Goal: Use online tool/utility: Utilize a website feature to perform a specific function

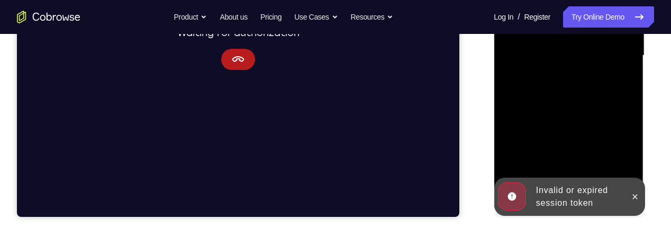
scroll to position [276, 0]
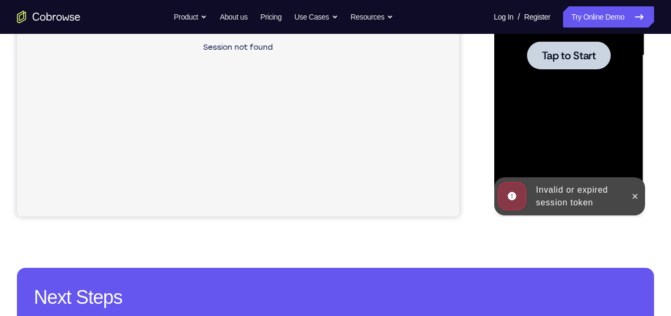
click at [633, 235] on div "Your Support Agent Your Customer Web iOS Android Next Steps We’d be happy to gi…" at bounding box center [335, 107] width 671 height 698
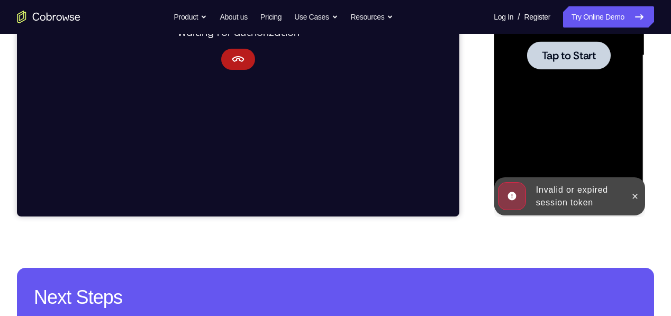
click at [580, 57] on span "Tap to Start" at bounding box center [569, 55] width 54 height 11
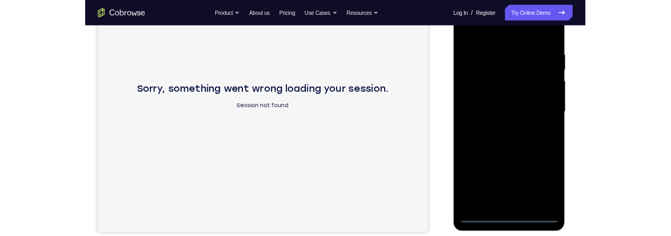
scroll to position [182, 0]
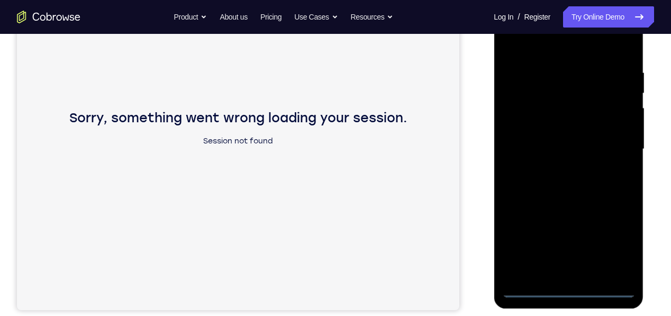
click at [568, 235] on div at bounding box center [568, 149] width 133 height 297
click at [611, 235] on div at bounding box center [568, 149] width 133 height 297
click at [555, 49] on div at bounding box center [568, 149] width 133 height 297
click at [563, 88] on div at bounding box center [568, 149] width 133 height 297
click at [580, 132] on div at bounding box center [568, 149] width 133 height 297
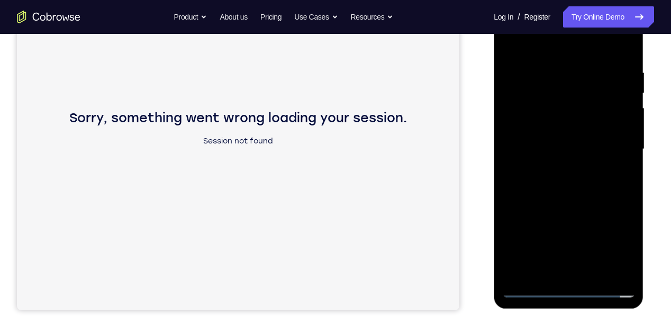
click at [574, 234] on div at bounding box center [568, 149] width 133 height 297
click at [595, 235] on div at bounding box center [568, 149] width 133 height 297
click at [595, 197] on div at bounding box center [568, 149] width 133 height 297
click at [622, 195] on div at bounding box center [568, 149] width 133 height 297
click at [566, 151] on div at bounding box center [568, 149] width 133 height 297
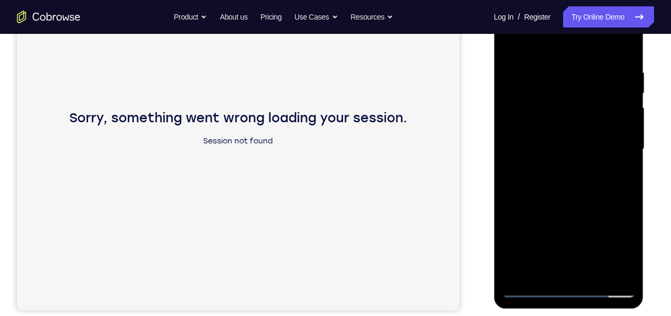
click at [616, 171] on div at bounding box center [568, 149] width 133 height 297
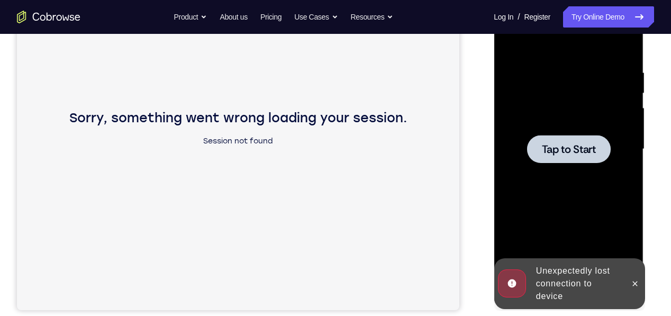
click at [578, 145] on span "Tap to Start" at bounding box center [569, 149] width 54 height 11
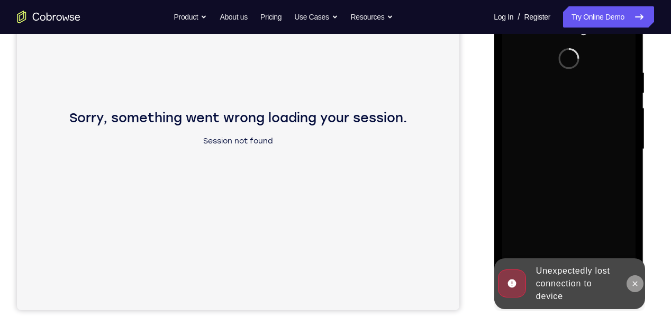
click at [635, 235] on icon at bounding box center [635, 284] width 8 height 8
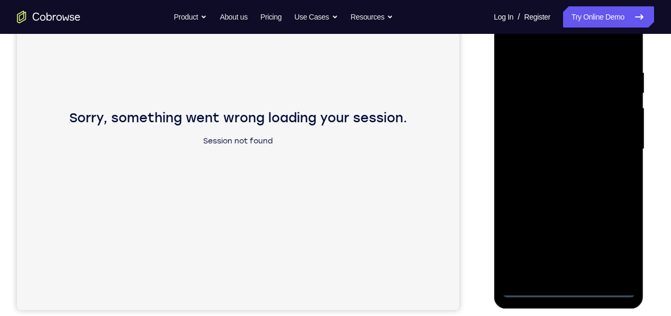
click at [566, 235] on div at bounding box center [568, 149] width 133 height 297
click at [622, 235] on div at bounding box center [568, 149] width 133 height 297
click at [546, 51] on div at bounding box center [568, 149] width 133 height 297
click at [555, 87] on div at bounding box center [568, 149] width 133 height 297
click at [551, 150] on div at bounding box center [568, 149] width 133 height 297
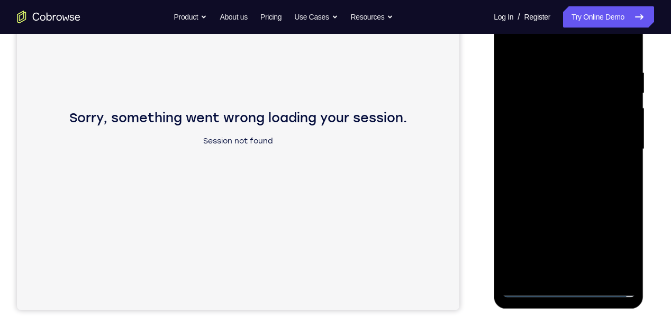
click at [582, 235] on div at bounding box center [568, 149] width 133 height 297
click at [596, 235] on div at bounding box center [568, 149] width 133 height 297
click at [584, 235] on div at bounding box center [568, 149] width 133 height 297
click at [569, 164] on div at bounding box center [568, 149] width 133 height 297
click at [621, 189] on div at bounding box center [568, 149] width 133 height 297
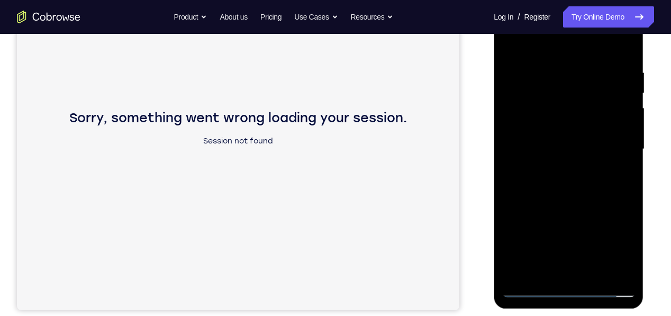
click at [626, 190] on div at bounding box center [568, 149] width 133 height 297
click at [629, 192] on div at bounding box center [568, 149] width 133 height 297
click at [618, 176] on div at bounding box center [568, 149] width 133 height 297
click at [616, 183] on div at bounding box center [568, 149] width 133 height 297
click at [618, 183] on div at bounding box center [568, 149] width 133 height 297
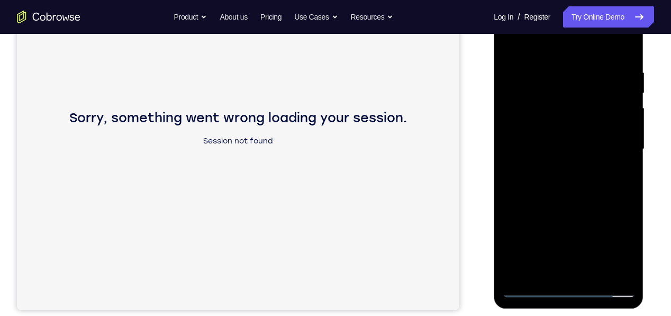
click at [618, 177] on div at bounding box center [568, 149] width 133 height 297
click at [621, 176] on div at bounding box center [568, 149] width 133 height 297
click at [617, 189] on div at bounding box center [568, 149] width 133 height 297
click at [619, 190] on div at bounding box center [568, 149] width 133 height 297
click at [621, 189] on div at bounding box center [568, 149] width 133 height 297
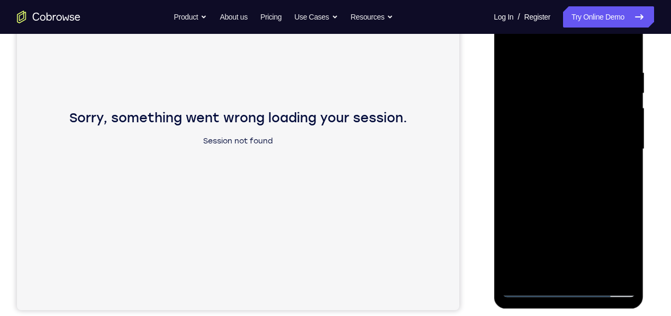
click at [620, 187] on div at bounding box center [568, 149] width 133 height 297
click at [619, 189] on div at bounding box center [568, 149] width 133 height 297
click at [619, 188] on div at bounding box center [568, 149] width 133 height 297
click at [619, 190] on div at bounding box center [568, 149] width 133 height 297
click at [619, 187] on div at bounding box center [568, 149] width 133 height 297
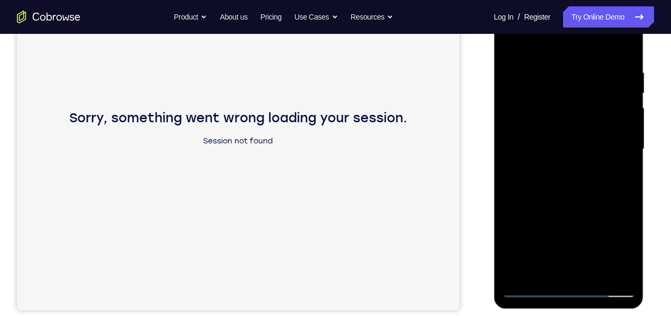
click at [620, 189] on div at bounding box center [568, 149] width 133 height 297
click at [620, 186] on div at bounding box center [568, 149] width 133 height 297
click at [621, 187] on div at bounding box center [568, 149] width 133 height 297
click at [622, 189] on div at bounding box center [568, 149] width 133 height 297
click at [621, 189] on div at bounding box center [568, 149] width 133 height 297
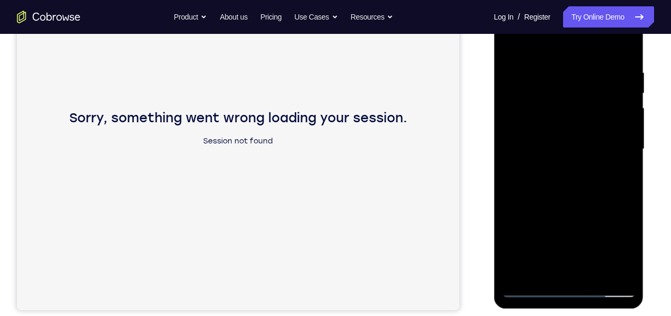
click at [625, 189] on div at bounding box center [568, 149] width 133 height 297
click at [624, 190] on div at bounding box center [568, 149] width 133 height 297
click at [619, 190] on div at bounding box center [568, 149] width 133 height 297
click at [618, 189] on div at bounding box center [568, 149] width 133 height 297
click at [617, 196] on div at bounding box center [568, 149] width 133 height 297
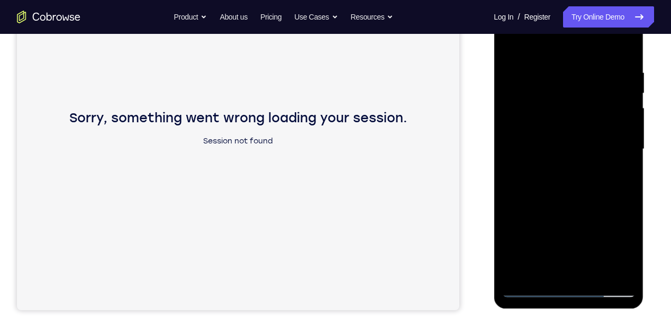
click at [616, 196] on div at bounding box center [568, 149] width 133 height 297
click at [614, 196] on div at bounding box center [568, 149] width 133 height 297
click at [614, 198] on div at bounding box center [568, 149] width 133 height 297
click at [615, 198] on div at bounding box center [568, 149] width 133 height 297
click at [616, 199] on div at bounding box center [568, 149] width 133 height 297
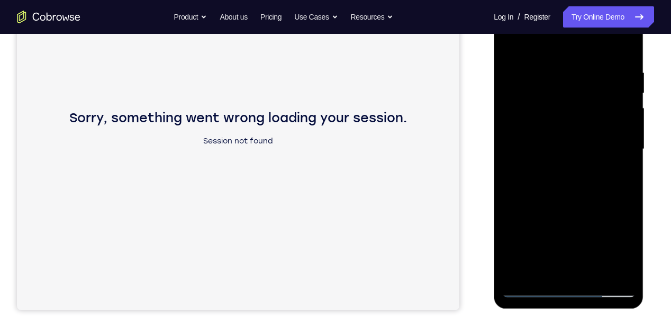
click at [617, 198] on div at bounding box center [568, 149] width 133 height 297
click at [617, 194] on div at bounding box center [568, 149] width 133 height 297
click at [617, 191] on div at bounding box center [568, 149] width 133 height 297
click at [527, 182] on div at bounding box center [568, 149] width 133 height 297
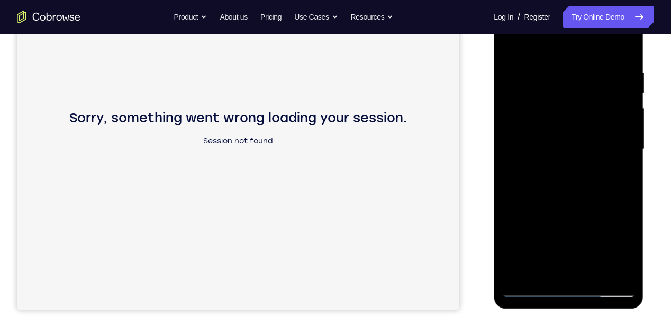
click at [530, 182] on div at bounding box center [568, 149] width 133 height 297
click at [525, 187] on div at bounding box center [568, 149] width 133 height 297
click at [526, 188] on div at bounding box center [568, 149] width 133 height 297
click at [529, 189] on div at bounding box center [568, 149] width 133 height 297
click at [629, 182] on div at bounding box center [568, 149] width 133 height 297
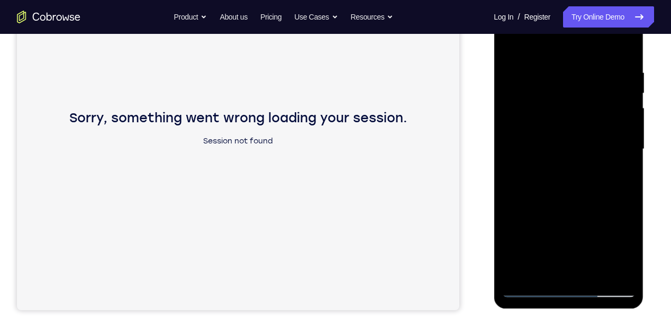
click at [621, 184] on div at bounding box center [568, 149] width 133 height 297
click at [618, 186] on div at bounding box center [568, 149] width 133 height 297
click at [608, 186] on div at bounding box center [568, 149] width 133 height 297
click at [608, 187] on div at bounding box center [568, 149] width 133 height 297
click at [614, 189] on div at bounding box center [568, 149] width 133 height 297
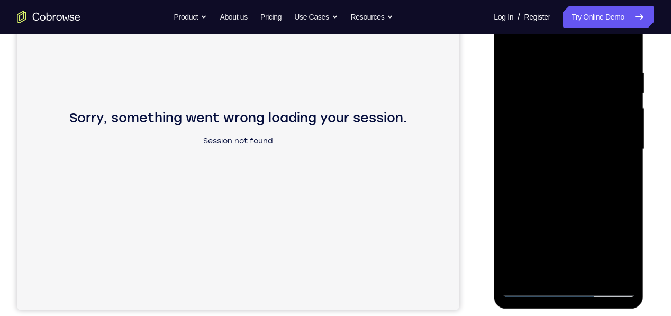
click at [612, 187] on div at bounding box center [568, 149] width 133 height 297
click at [614, 189] on div at bounding box center [568, 149] width 133 height 297
click at [616, 186] on div at bounding box center [568, 149] width 133 height 297
click at [615, 174] on div at bounding box center [568, 149] width 133 height 297
click at [617, 174] on div at bounding box center [568, 149] width 133 height 297
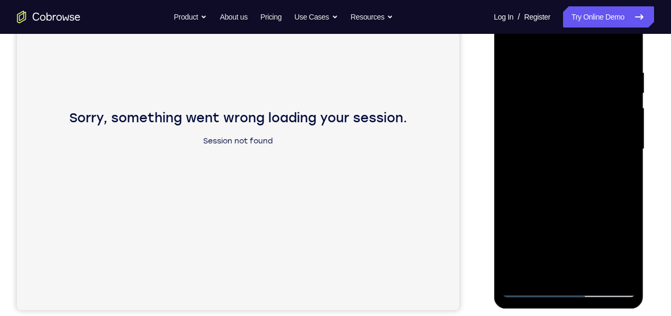
click at [613, 177] on div at bounding box center [568, 149] width 133 height 297
click at [617, 176] on div at bounding box center [568, 149] width 133 height 297
click at [613, 180] on div at bounding box center [568, 149] width 133 height 297
click at [617, 177] on div at bounding box center [568, 149] width 133 height 297
click at [618, 176] on div at bounding box center [568, 149] width 133 height 297
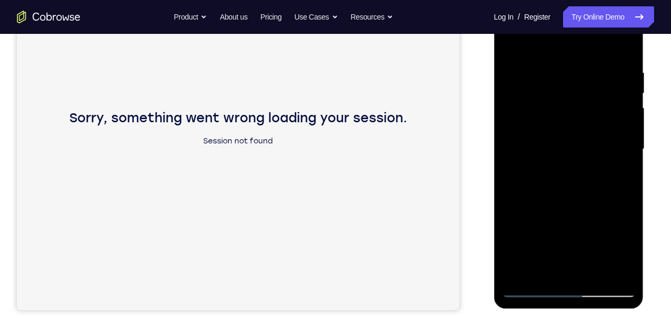
click at [619, 176] on div at bounding box center [568, 149] width 133 height 297
click at [615, 182] on div at bounding box center [568, 149] width 133 height 297
click at [617, 178] on div at bounding box center [568, 149] width 133 height 297
click at [619, 176] on div at bounding box center [568, 149] width 133 height 297
click at [620, 176] on div at bounding box center [568, 149] width 133 height 297
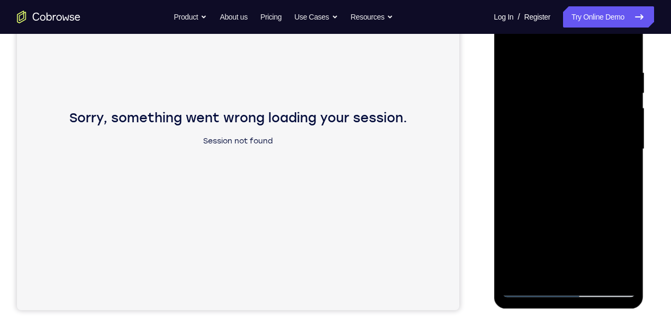
click at [616, 178] on div at bounding box center [568, 149] width 133 height 297
click at [617, 176] on div at bounding box center [568, 149] width 133 height 297
click at [617, 177] on div at bounding box center [568, 149] width 133 height 297
click at [617, 178] on div at bounding box center [568, 149] width 133 height 297
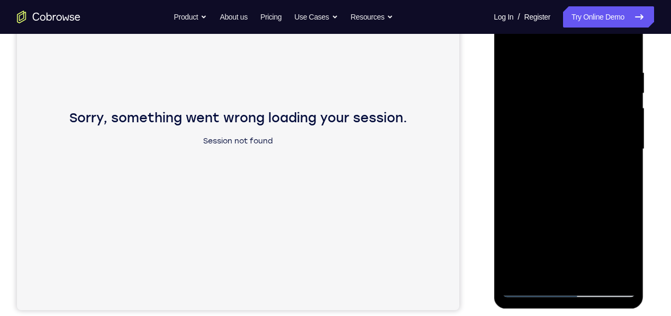
click at [617, 179] on div at bounding box center [568, 149] width 133 height 297
click at [616, 178] on div at bounding box center [568, 149] width 133 height 297
click at [617, 177] on div at bounding box center [568, 149] width 133 height 297
click at [618, 176] on div at bounding box center [568, 149] width 133 height 297
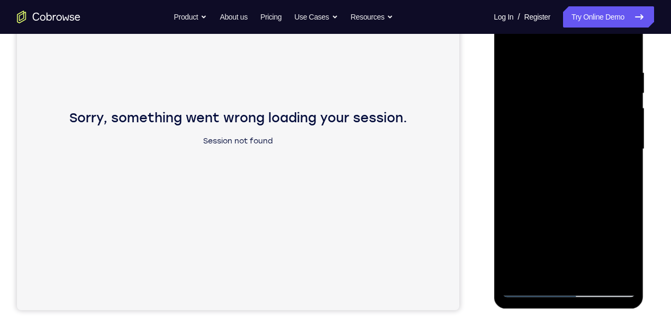
click at [617, 184] on div at bounding box center [568, 149] width 133 height 297
click at [613, 185] on div at bounding box center [568, 149] width 133 height 297
click at [615, 178] on div at bounding box center [568, 149] width 133 height 297
click at [615, 177] on div at bounding box center [568, 149] width 133 height 297
click at [614, 178] on div at bounding box center [568, 149] width 133 height 297
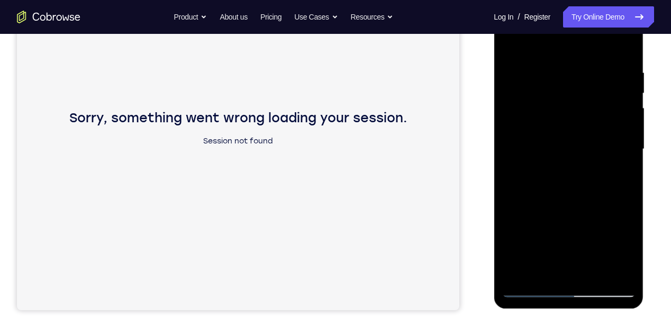
click at [614, 177] on div at bounding box center [568, 149] width 133 height 297
click at [618, 176] on div at bounding box center [568, 149] width 133 height 297
click at [617, 176] on div at bounding box center [568, 149] width 133 height 297
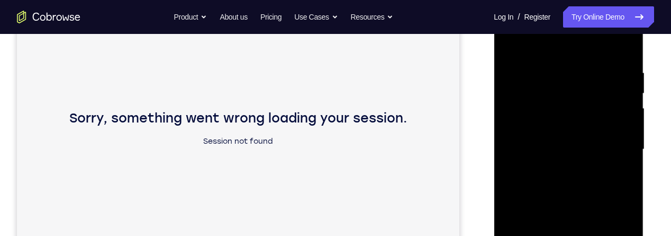
click at [623, 143] on div at bounding box center [568, 149] width 133 height 297
click at [620, 143] on div at bounding box center [568, 149] width 133 height 297
click at [622, 141] on div at bounding box center [568, 149] width 133 height 297
click at [618, 141] on div at bounding box center [568, 149] width 133 height 297
click at [622, 145] on div at bounding box center [568, 149] width 133 height 297
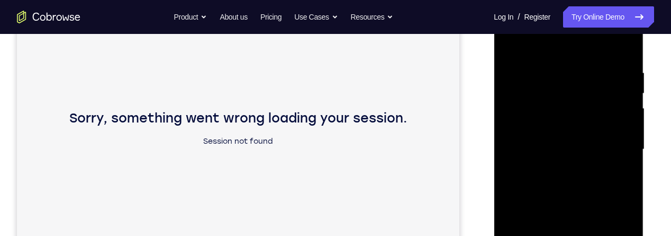
click at [623, 141] on div at bounding box center [568, 149] width 133 height 297
click at [620, 143] on div at bounding box center [568, 149] width 133 height 297
click at [623, 141] on div at bounding box center [568, 149] width 133 height 297
click at [620, 141] on div at bounding box center [568, 149] width 133 height 297
click at [618, 141] on div at bounding box center [568, 149] width 133 height 297
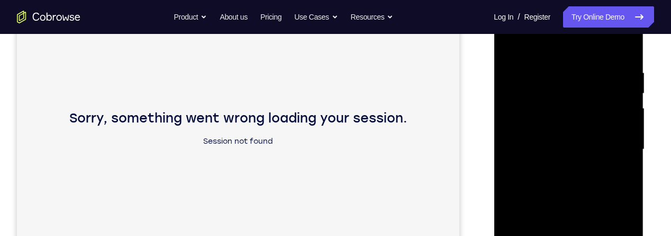
click at [618, 138] on div at bounding box center [568, 149] width 133 height 297
click at [618, 142] on div at bounding box center [568, 149] width 133 height 297
click at [617, 163] on div at bounding box center [568, 149] width 133 height 297
click at [620, 162] on div at bounding box center [568, 149] width 133 height 297
click at [618, 159] on div at bounding box center [568, 149] width 133 height 297
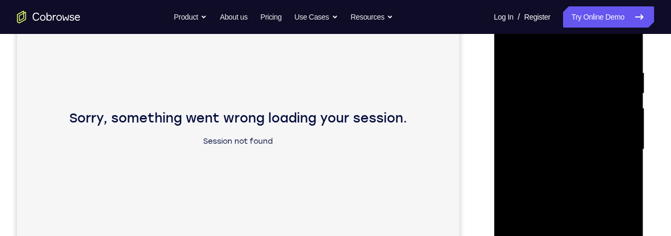
click at [619, 140] on div at bounding box center [568, 149] width 133 height 297
click at [617, 142] on div at bounding box center [568, 149] width 133 height 297
click at [617, 143] on div at bounding box center [568, 149] width 133 height 297
click at [618, 146] on div at bounding box center [568, 149] width 133 height 297
click at [616, 147] on div at bounding box center [568, 149] width 133 height 297
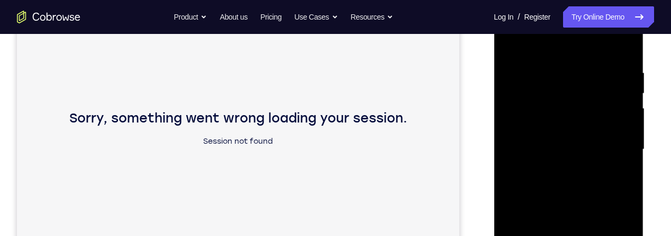
click at [616, 146] on div at bounding box center [568, 149] width 133 height 297
click at [617, 144] on div at bounding box center [568, 149] width 133 height 297
click at [616, 147] on div at bounding box center [568, 149] width 133 height 297
click at [615, 146] on div at bounding box center [568, 149] width 133 height 297
click at [617, 145] on div at bounding box center [568, 149] width 133 height 297
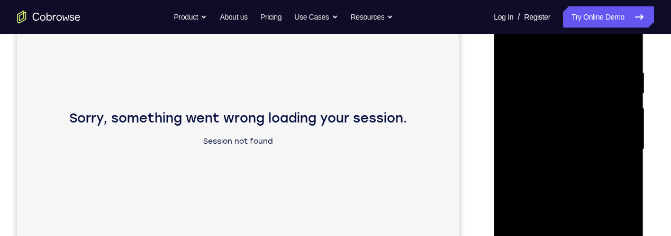
click at [611, 148] on div at bounding box center [568, 149] width 133 height 297
click at [617, 145] on div at bounding box center [568, 149] width 133 height 297
click at [620, 139] on div at bounding box center [568, 149] width 133 height 297
click at [618, 139] on div at bounding box center [568, 149] width 133 height 297
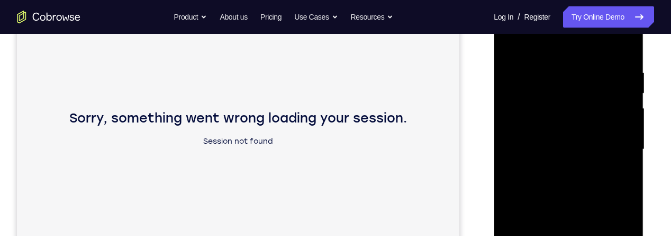
click at [617, 139] on div at bounding box center [568, 149] width 133 height 297
click at [618, 138] on div at bounding box center [568, 149] width 133 height 297
click at [621, 141] on div at bounding box center [568, 149] width 133 height 297
click at [619, 140] on div at bounding box center [568, 149] width 133 height 297
click at [619, 136] on div at bounding box center [568, 149] width 133 height 297
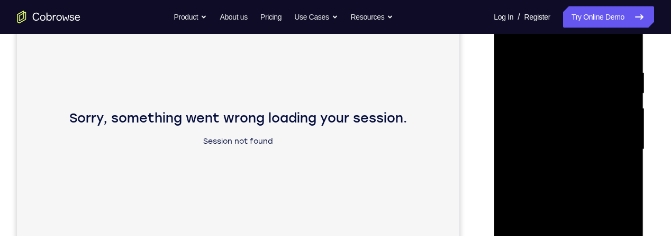
click at [617, 137] on div at bounding box center [568, 149] width 133 height 297
click at [619, 134] on div at bounding box center [568, 149] width 133 height 297
click at [618, 136] on div at bounding box center [568, 149] width 133 height 297
click at [616, 143] on div at bounding box center [568, 149] width 133 height 297
click at [617, 139] on div at bounding box center [568, 149] width 133 height 297
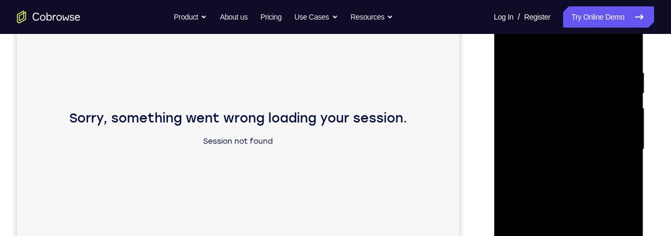
click at [618, 136] on div at bounding box center [568, 149] width 133 height 297
click at [613, 151] on div at bounding box center [568, 149] width 133 height 297
click at [612, 146] on div at bounding box center [568, 149] width 133 height 297
click at [613, 145] on div at bounding box center [568, 149] width 133 height 297
click at [618, 143] on div at bounding box center [568, 149] width 133 height 297
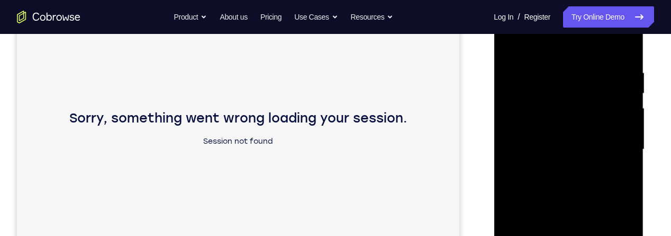
click at [621, 139] on div at bounding box center [568, 149] width 133 height 297
